Goal: Obtain resource: Download file/media

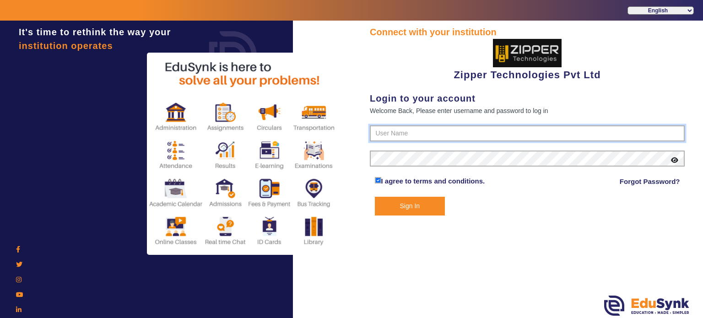
click at [379, 127] on input "text" at bounding box center [527, 133] width 315 height 16
type input "1008790000"
click at [375, 197] on button "Sign In" at bounding box center [410, 206] width 70 height 19
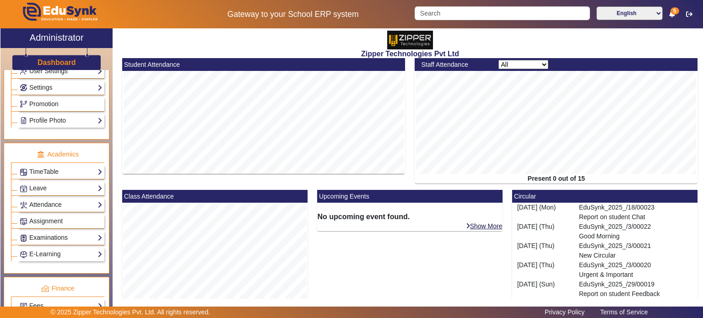
scroll to position [276, 0]
click at [62, 232] on link "Examinations" at bounding box center [61, 237] width 83 height 11
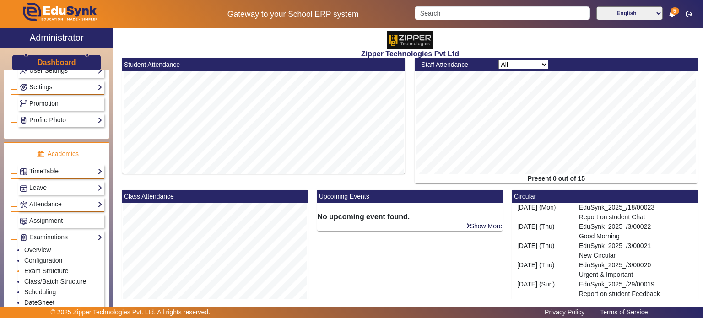
scroll to position [317, 0]
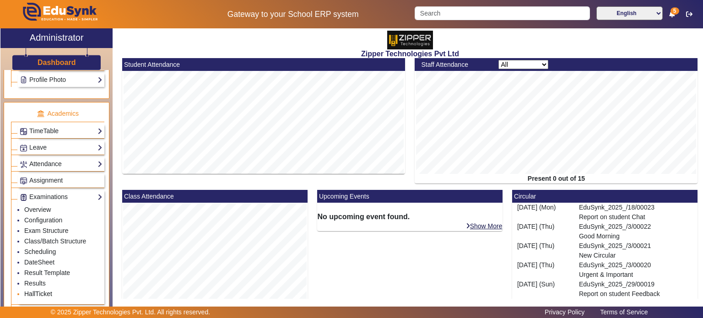
click at [40, 290] on link "HallTicket" at bounding box center [38, 293] width 28 height 7
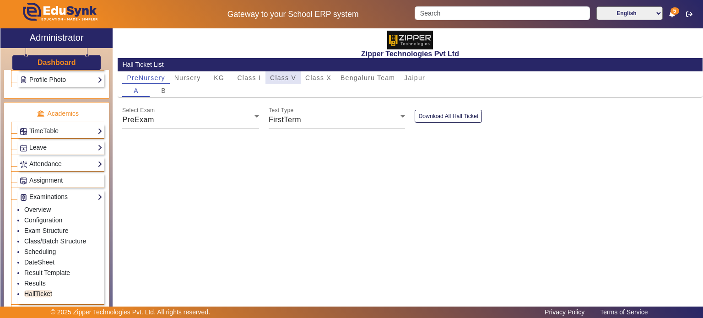
click at [298, 75] on div "Class V" at bounding box center [282, 77] width 35 height 13
click at [430, 112] on button "Download All Hall Ticket" at bounding box center [448, 116] width 67 height 12
